Goal: Task Accomplishment & Management: Manage account settings

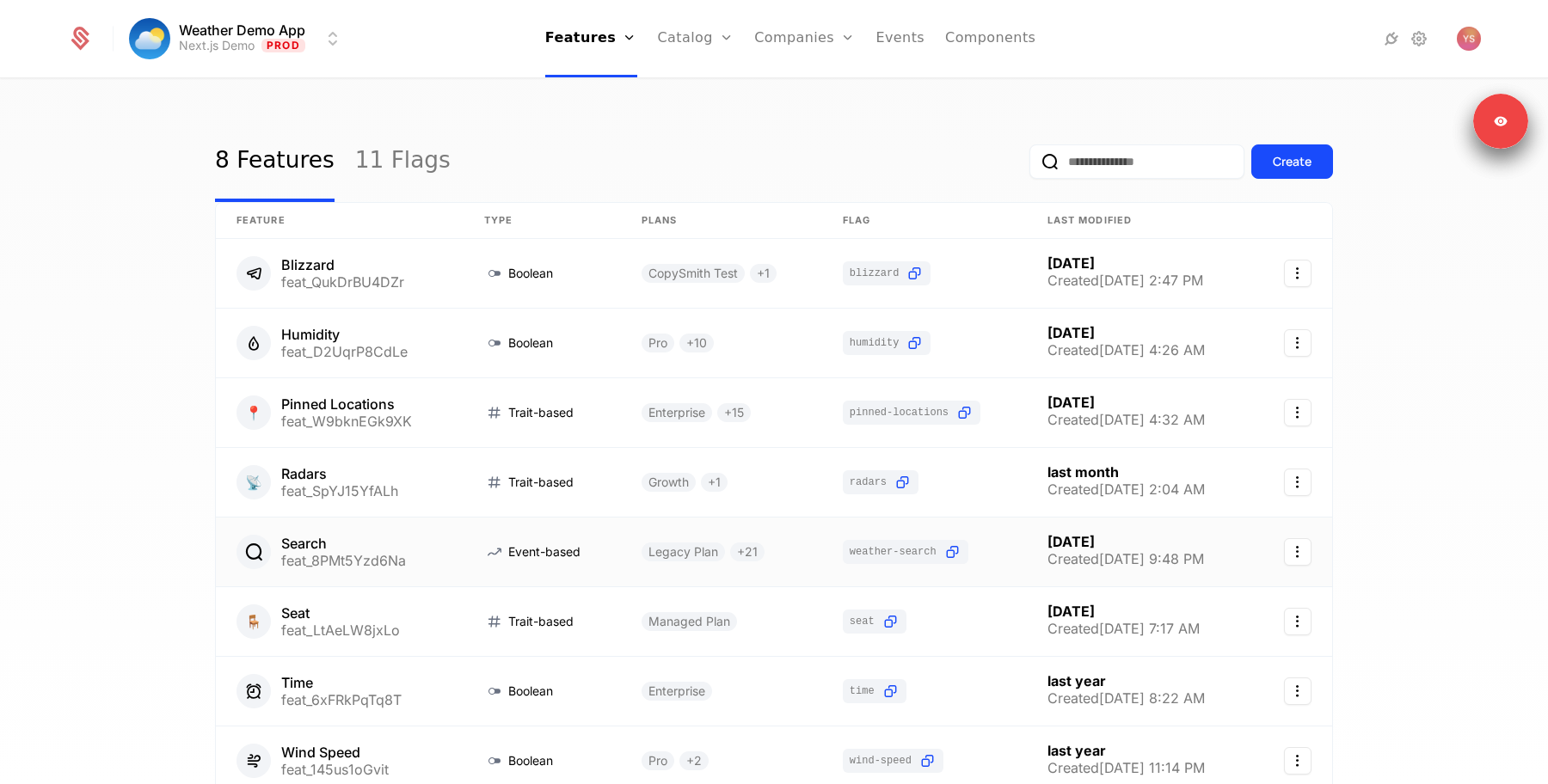
click at [452, 562] on link at bounding box center [340, 552] width 248 height 68
click at [1470, 41] on img "Open user button" at bounding box center [1469, 38] width 24 height 24
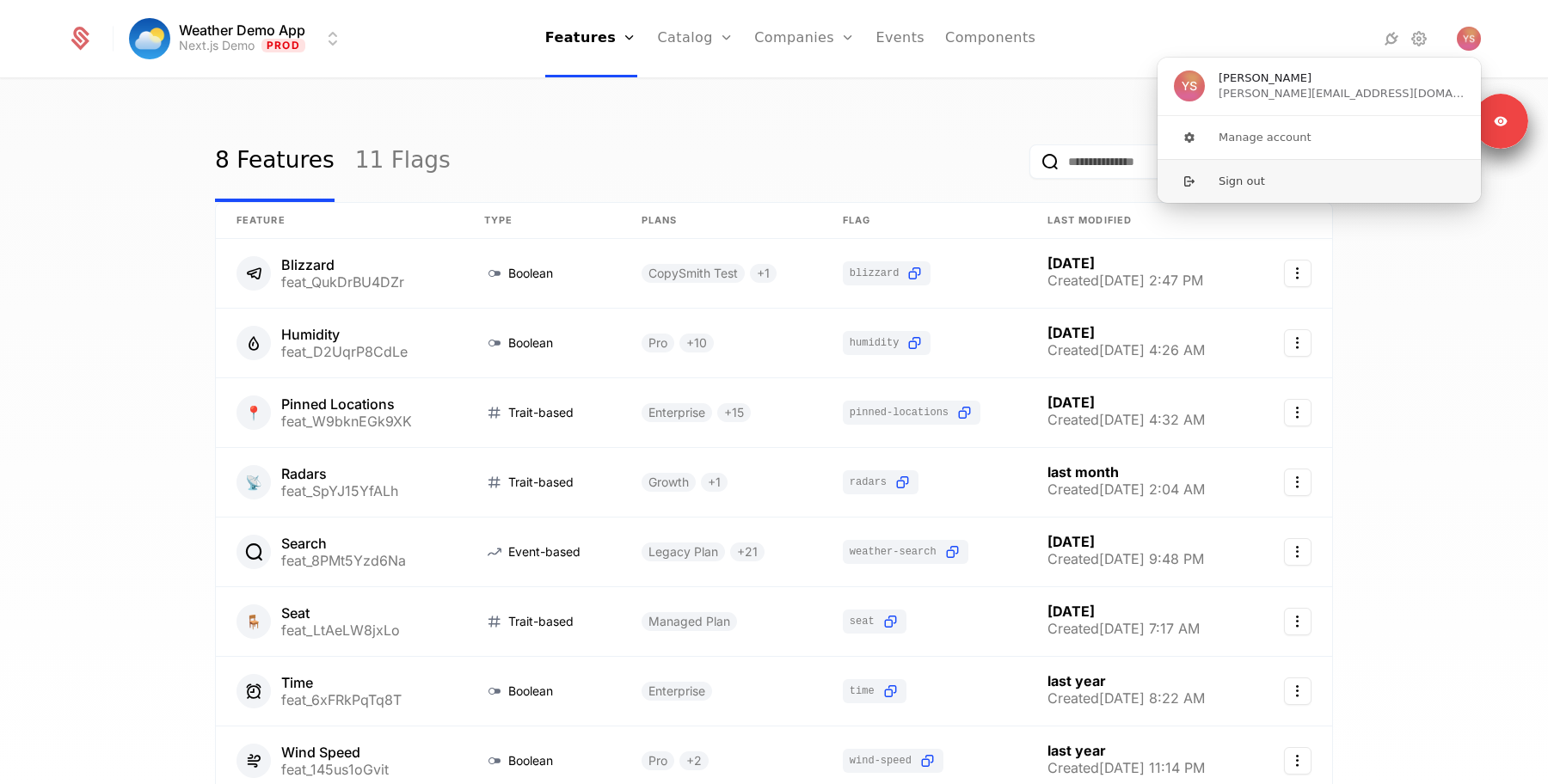
click at [1347, 184] on button "Sign out" at bounding box center [1319, 181] width 325 height 44
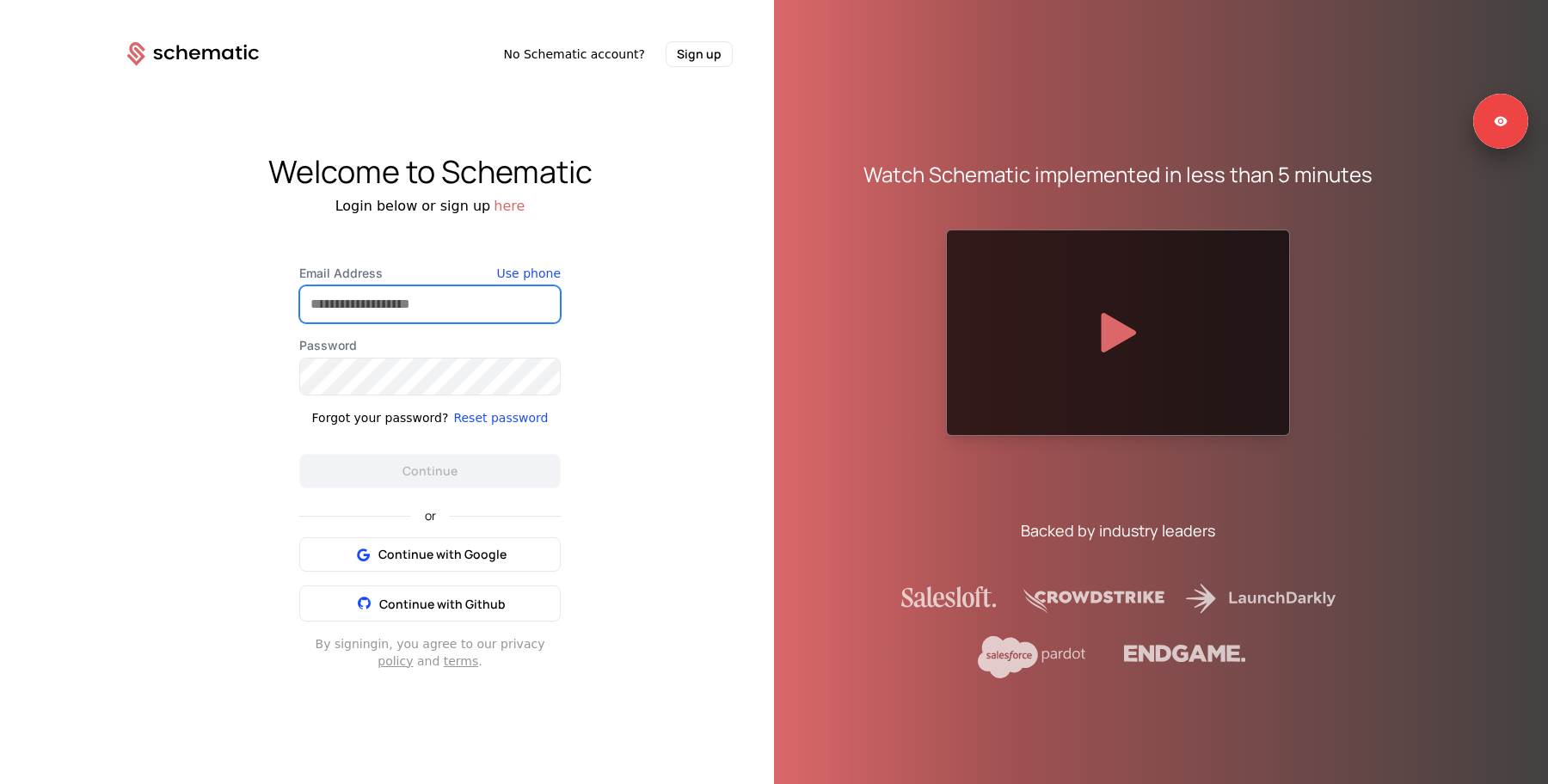
click at [450, 304] on input "Email Address" at bounding box center [429, 304] width 260 height 36
type input "*"
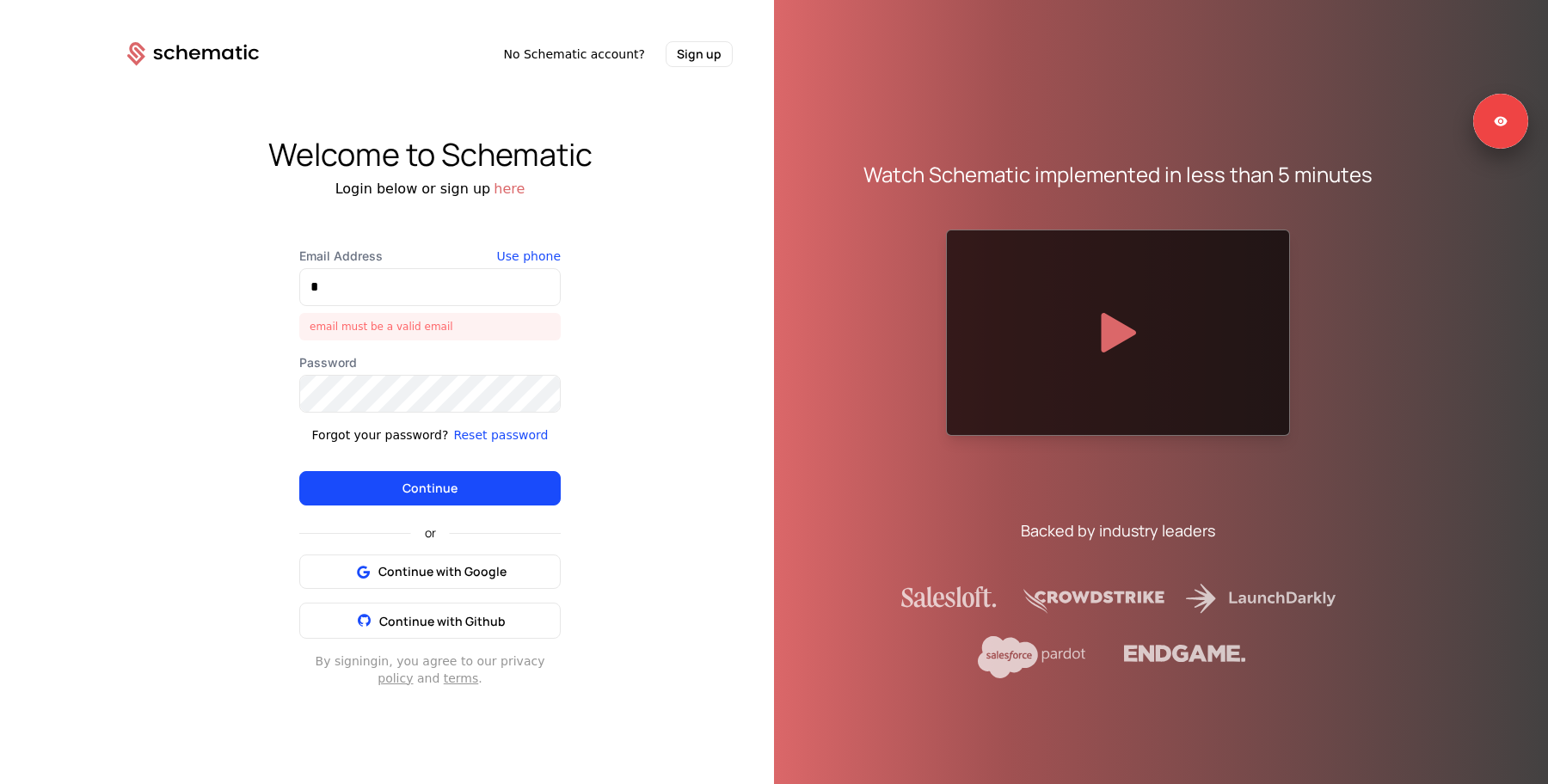
click at [768, 145] on div "Welcome to Schematic Login below or sign up here Email Address * email must be …" at bounding box center [429, 412] width 688 height 690
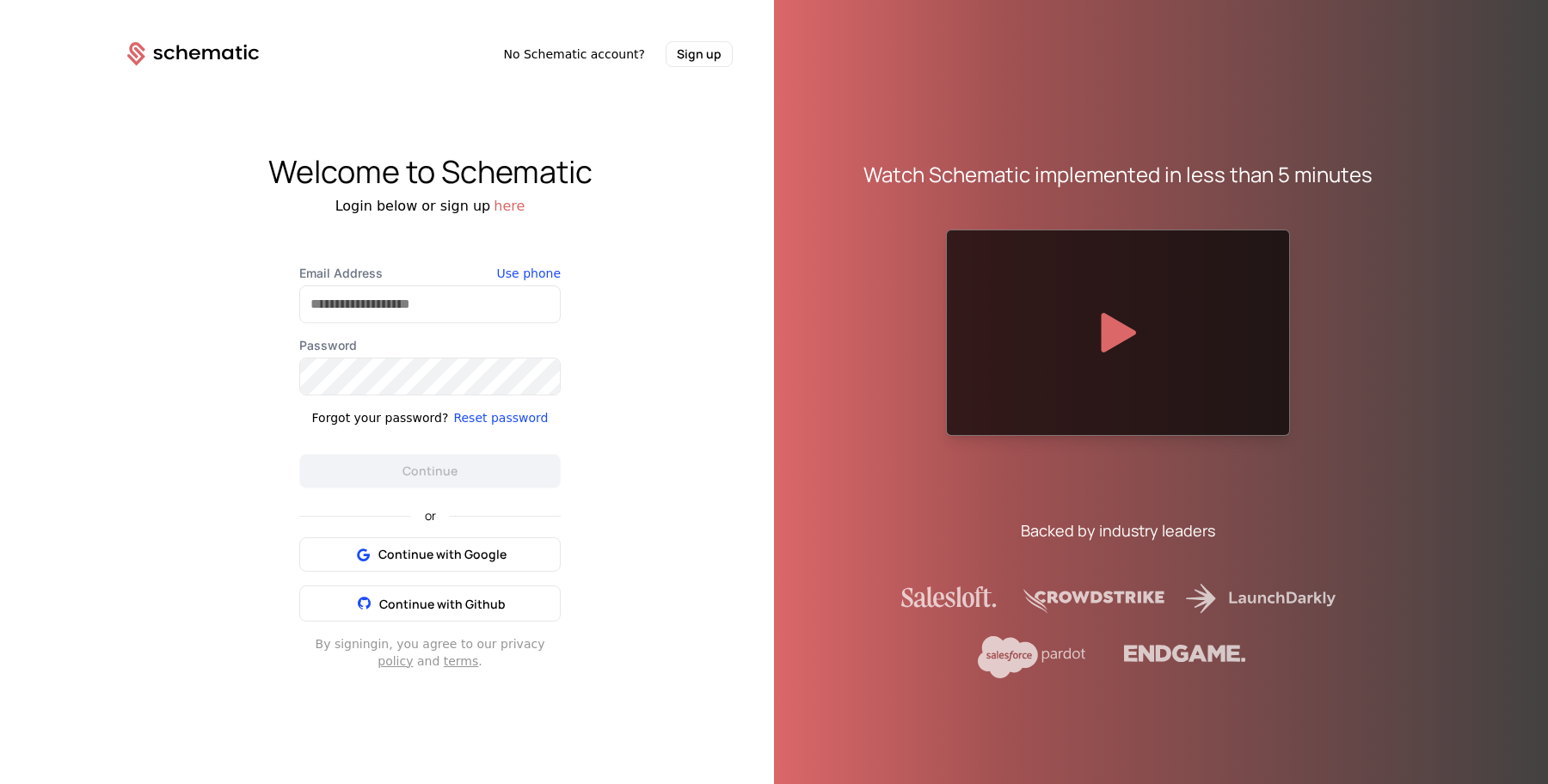
click at [508, 323] on div at bounding box center [429, 304] width 262 height 38
click at [510, 300] on input "Email Address" at bounding box center [429, 304] width 260 height 36
type input "**********"
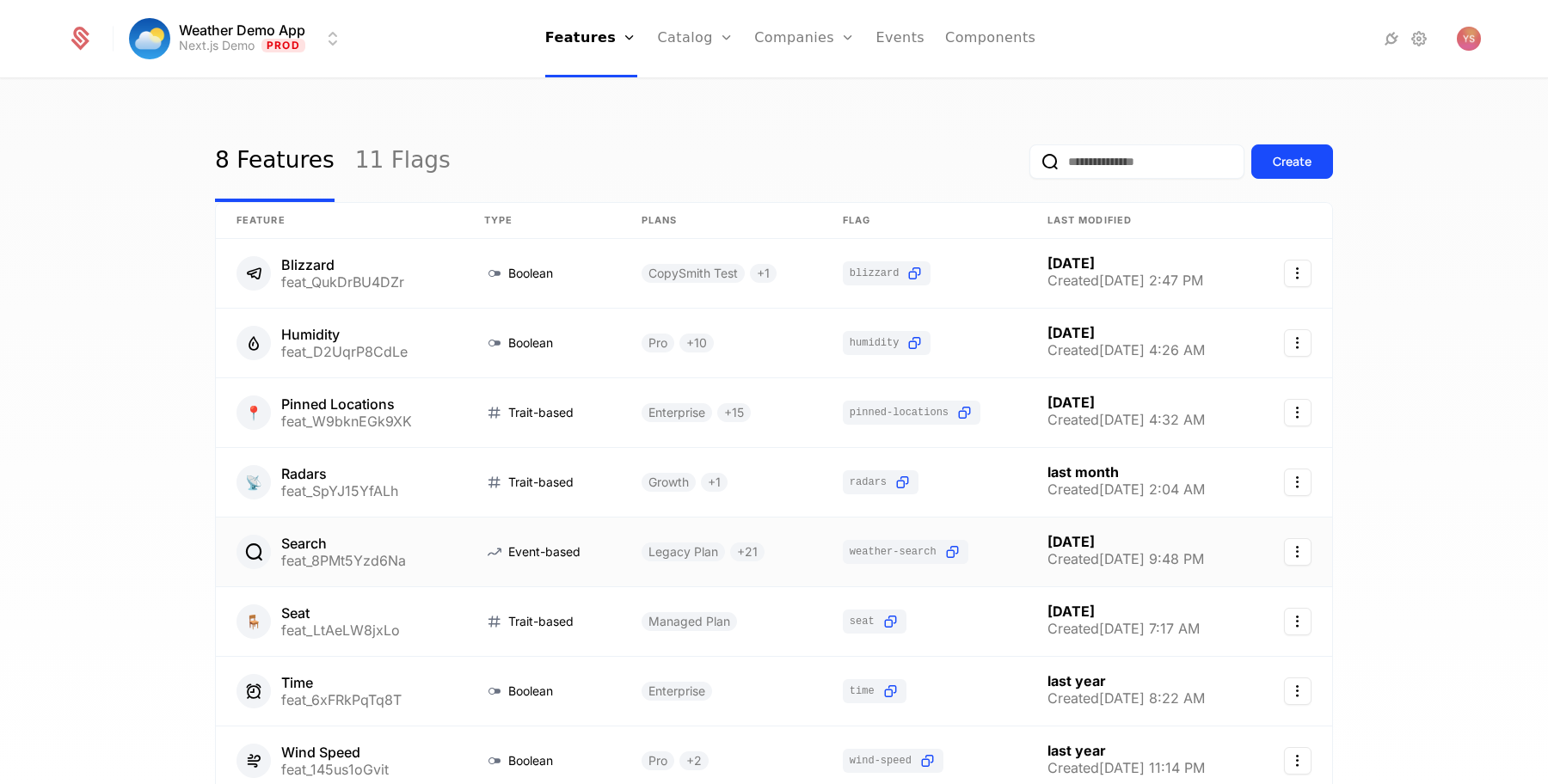
click at [443, 544] on link at bounding box center [340, 552] width 248 height 68
